Goal: Task Accomplishment & Management: Manage account settings

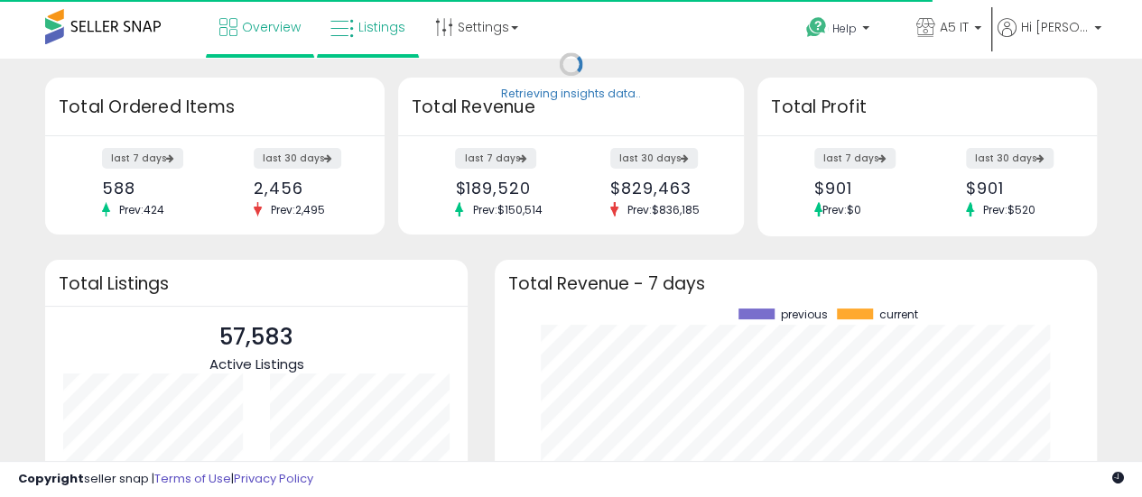
scroll to position [251, 566]
click at [369, 34] on span "Listings" at bounding box center [381, 27] width 47 height 18
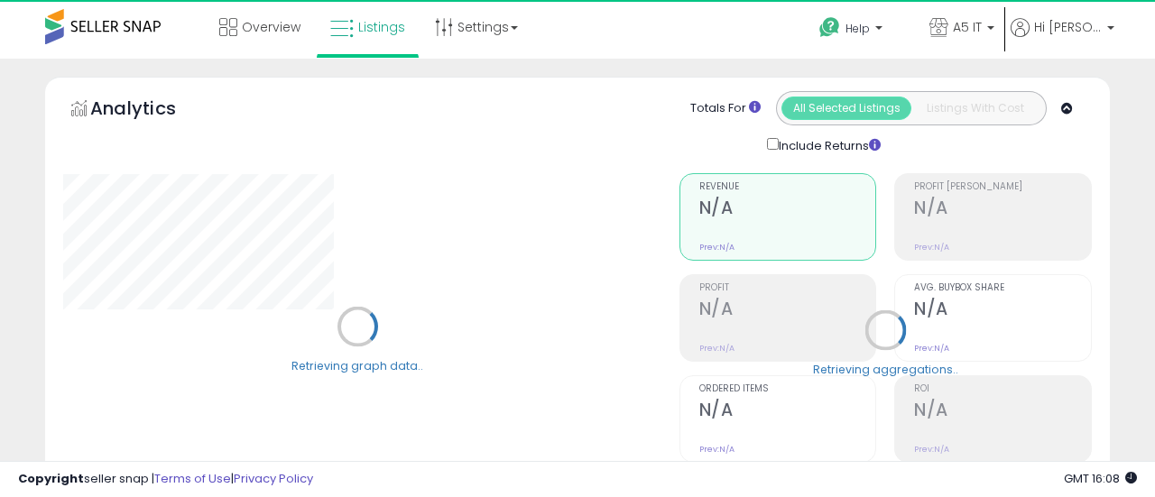
type input "*******"
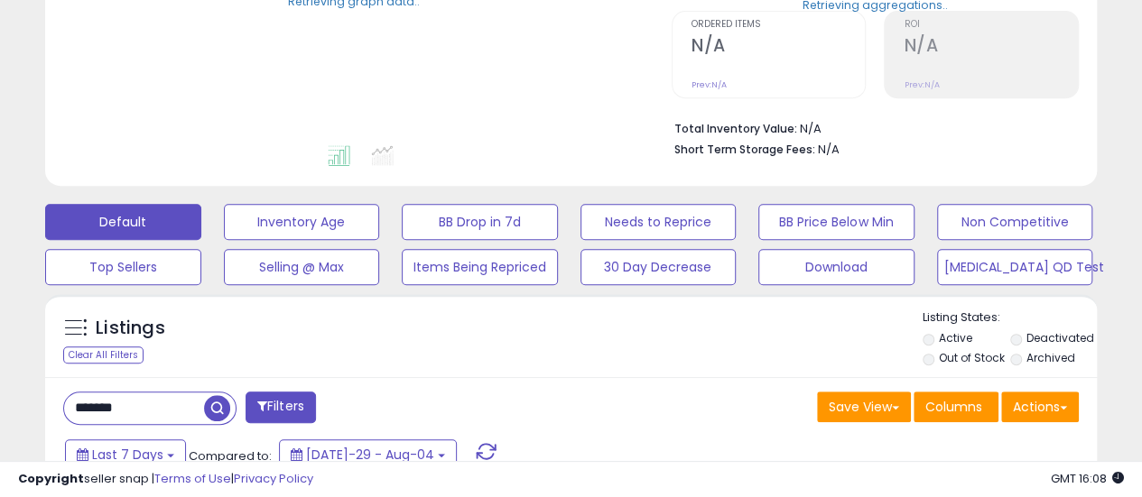
scroll to position [366, 0]
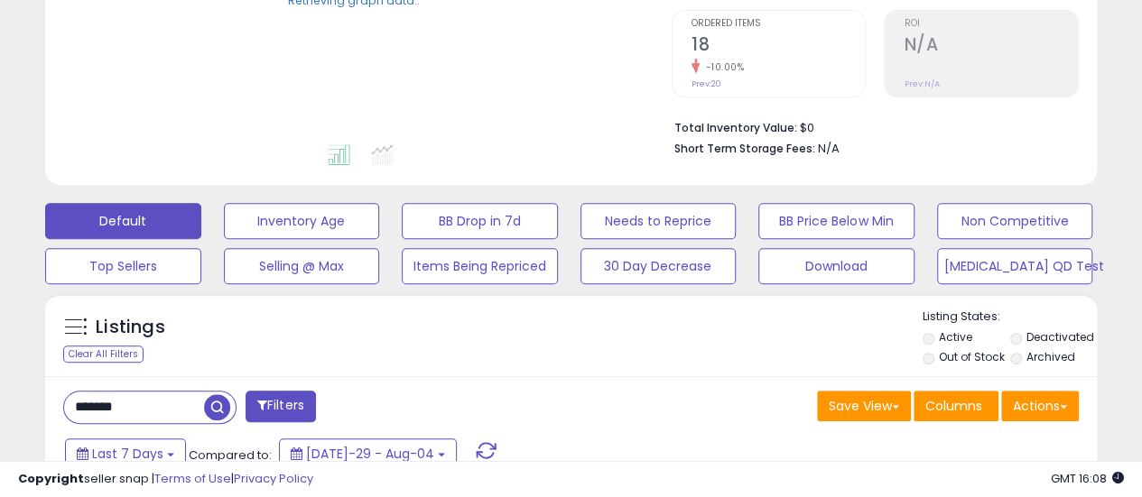
click at [840, 241] on div "Default Inventory Age BB Drop in 7d Needs to Reprice BB Price Below Min Non Com…" at bounding box center [571, 239] width 1097 height 90
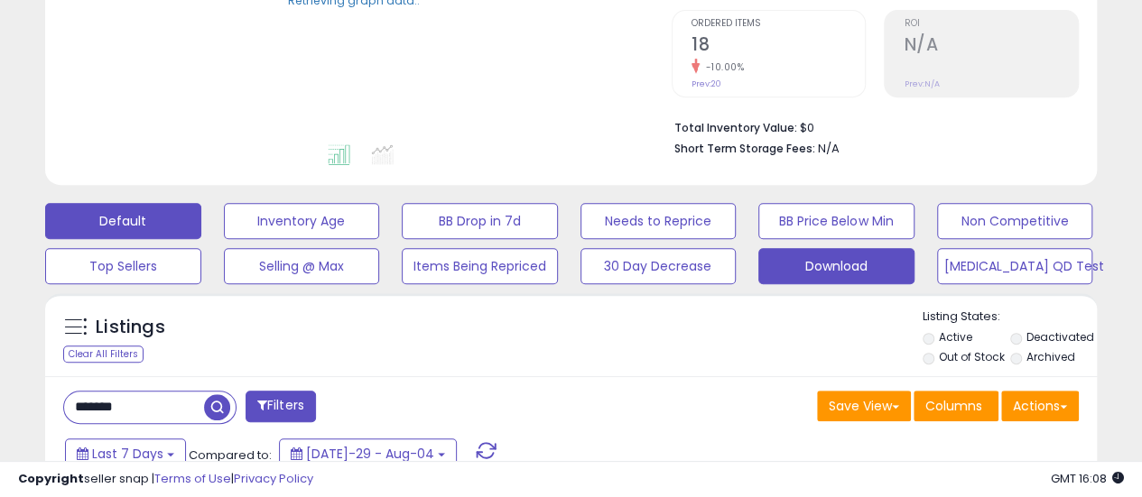
click at [380, 239] on button "Download" at bounding box center [302, 221] width 156 height 36
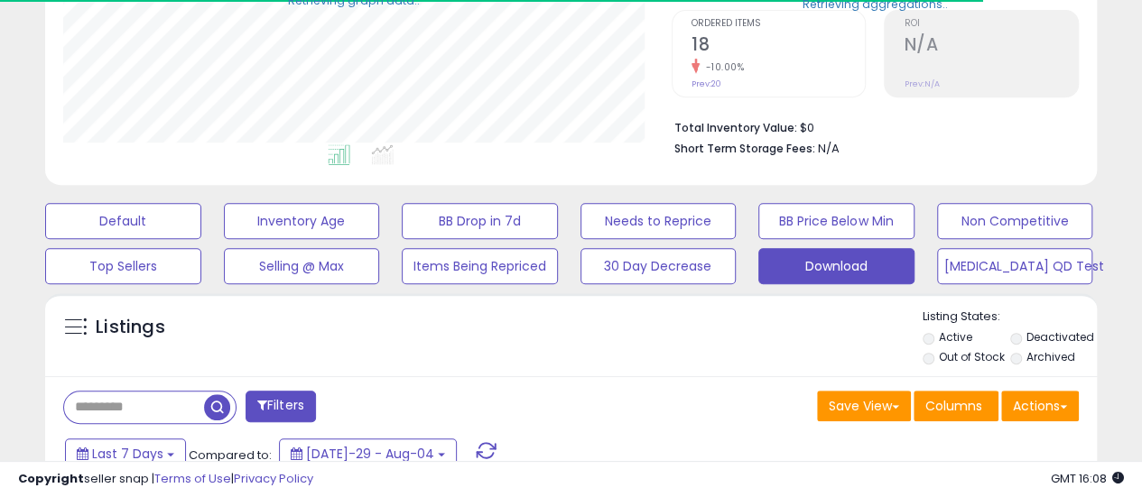
scroll to position [370, 608]
click at [1059, 397] on button "Actions" at bounding box center [1040, 406] width 78 height 31
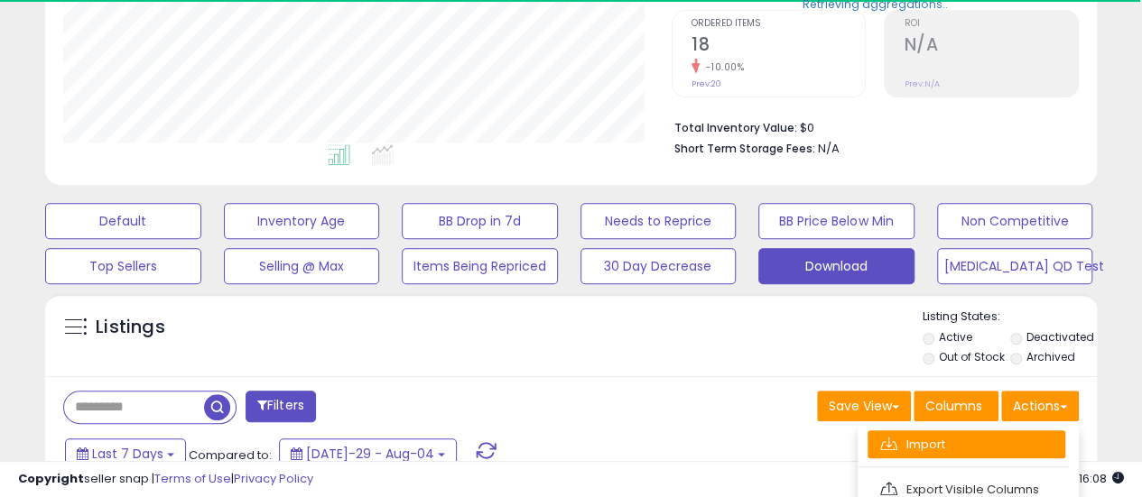
click at [996, 454] on link "Import" at bounding box center [966, 445] width 198 height 28
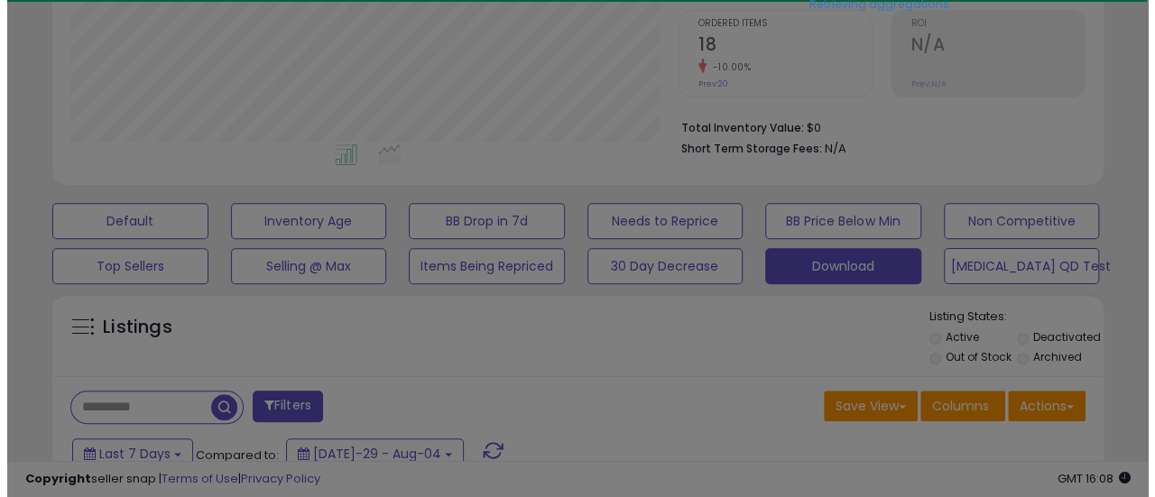
scroll to position [370, 616]
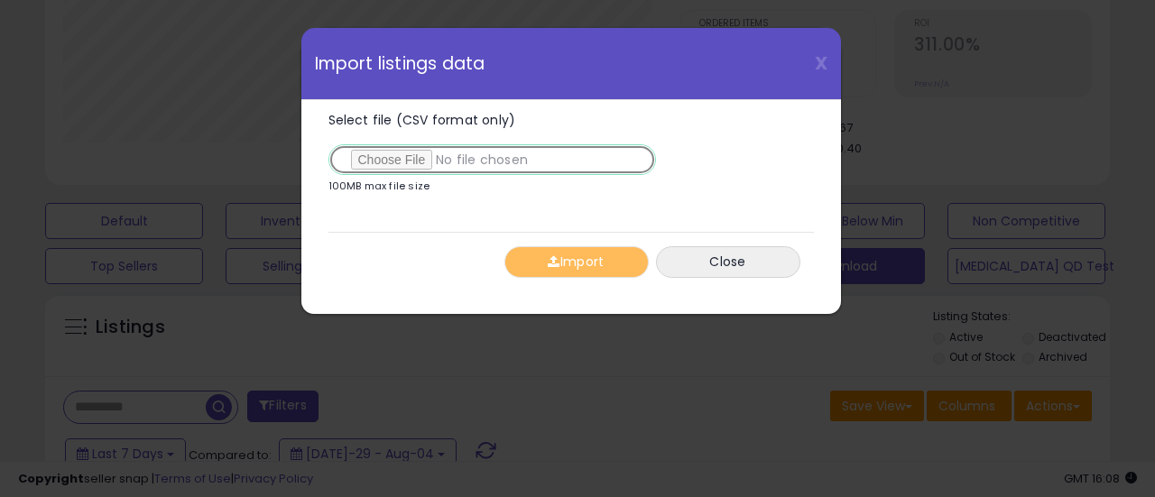
click at [394, 153] on input "Select file (CSV format only)" at bounding box center [493, 159] width 328 height 31
type input "**********"
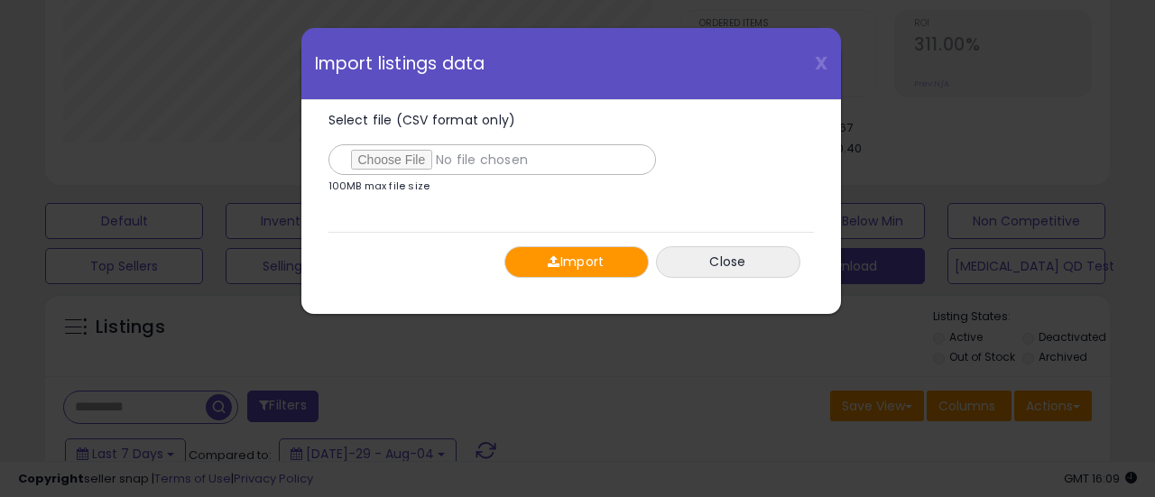
click at [584, 263] on button "Import" at bounding box center [577, 262] width 144 height 32
